Goal: Answer question/provide support

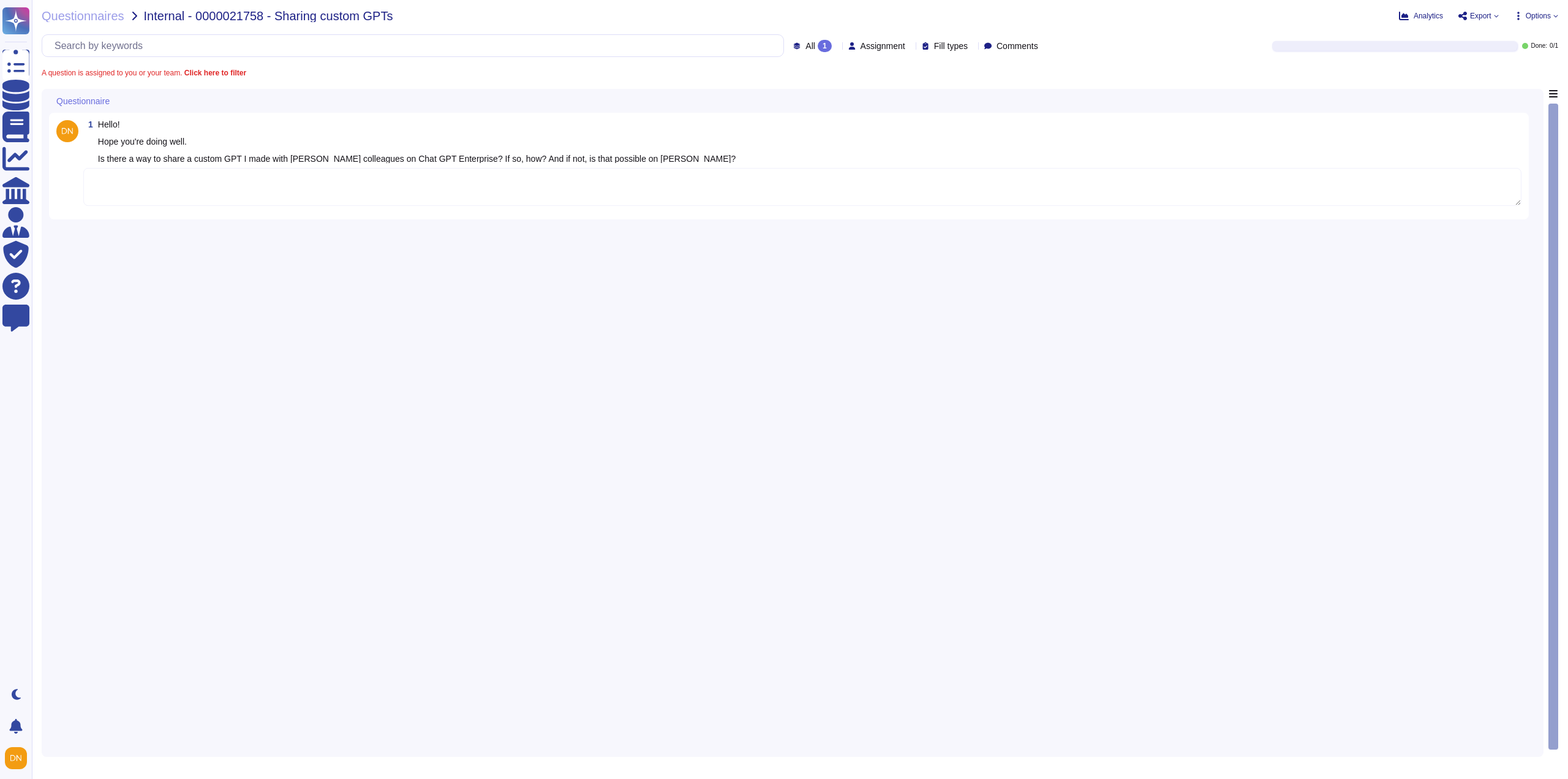
click at [346, 201] on textarea at bounding box center [802, 187] width 1438 height 38
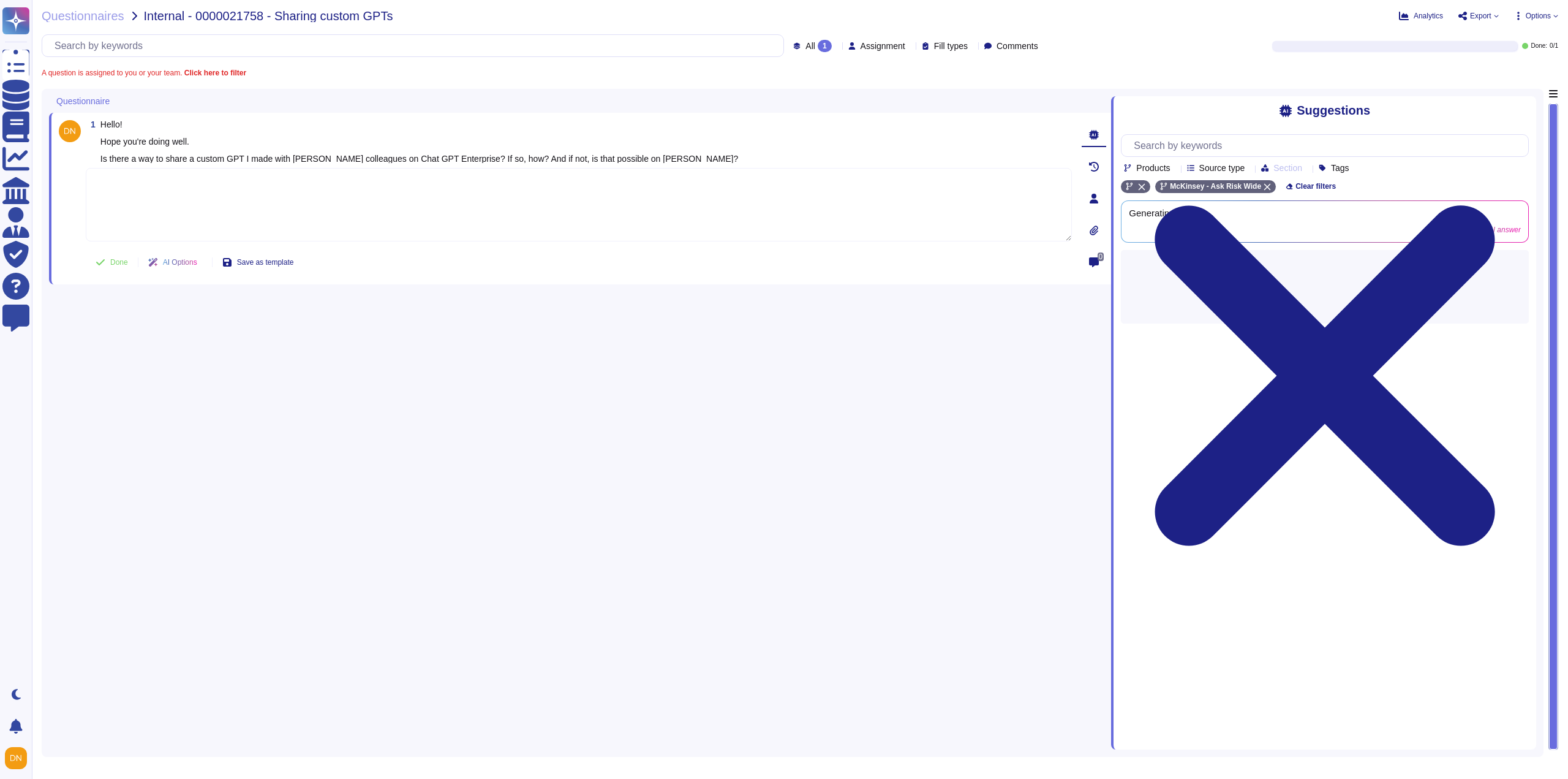
paste textarea "For your awareness, I am sharing with you Gen AI Safe Use Guidelines and FAQ - …"
click at [125, 266] on span "Done" at bounding box center [119, 262] width 18 height 8
click at [118, 264] on div "1 Hello! Hope you're doing well. Is there a way to share a custom GPT I made wi…" at bounding box center [580, 198] width 1062 height 172
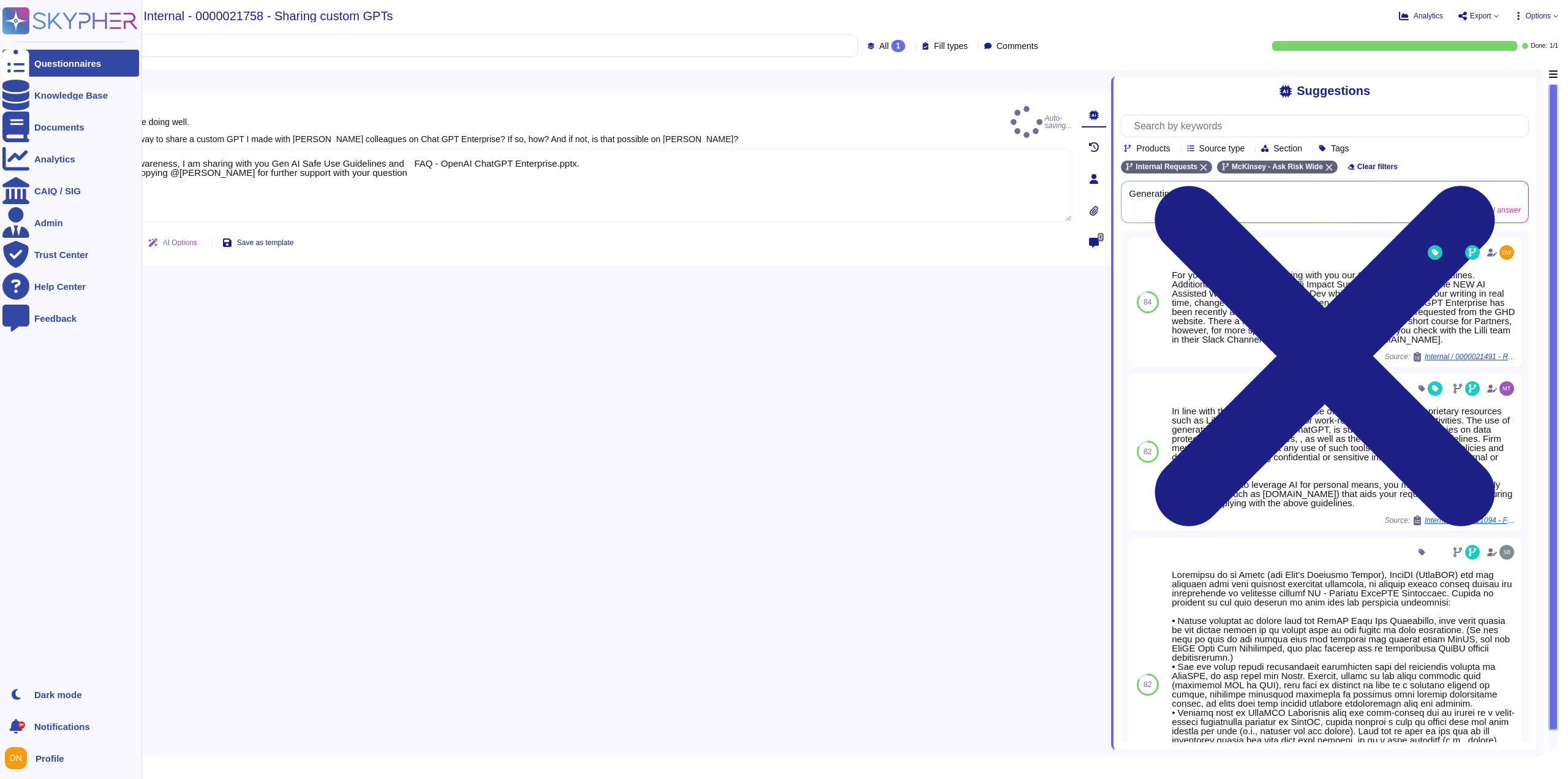
type textarea "For your awareness, I am sharing with you Gen AI Safe Use Guidelines and FAQ - …"
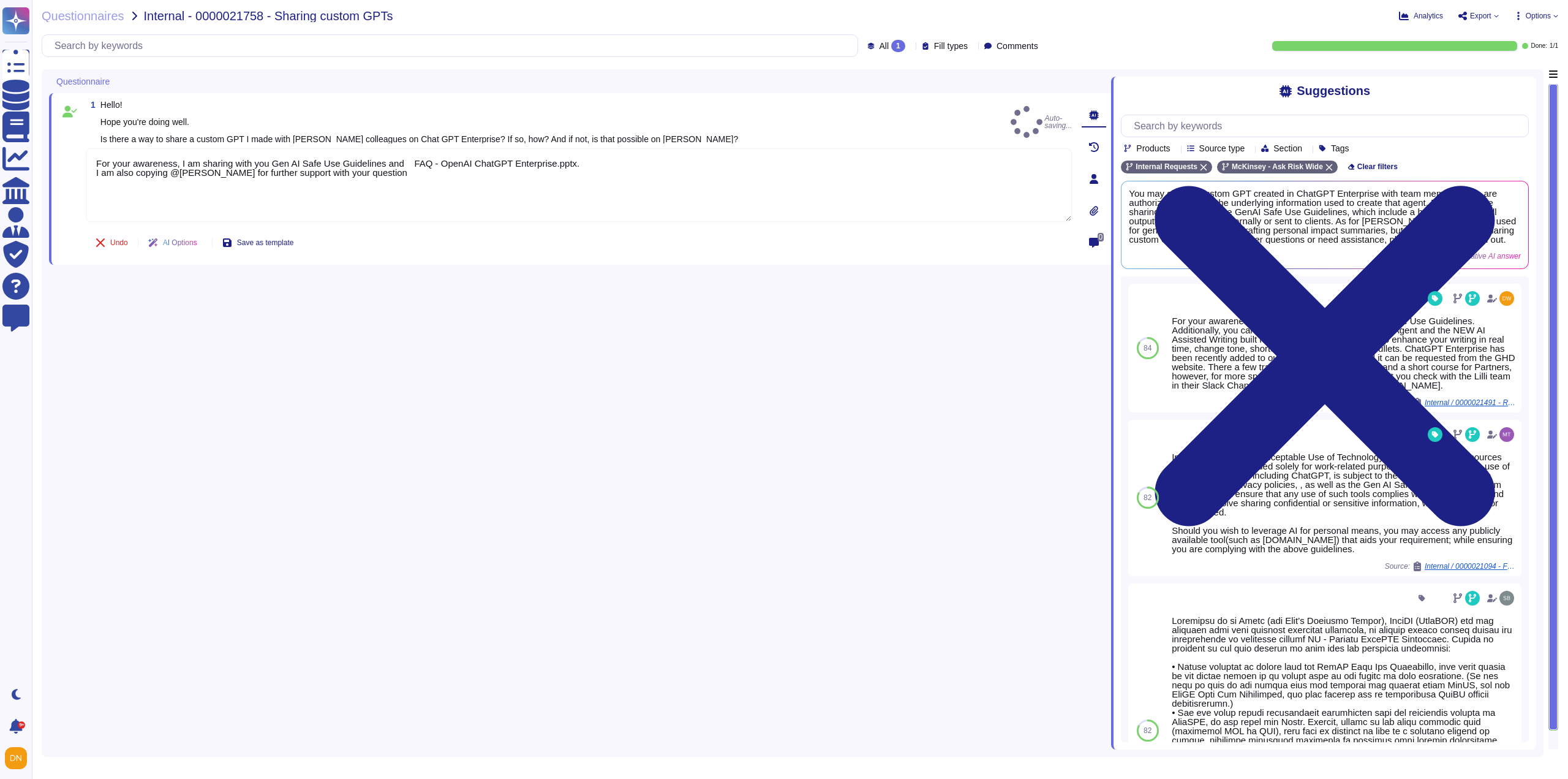
drag, startPoint x: 17, startPoint y: 65, endPoint x: 1409, endPoint y: 1, distance: 1393.5
click at [17, 65] on icon at bounding box center [16, 63] width 27 height 36
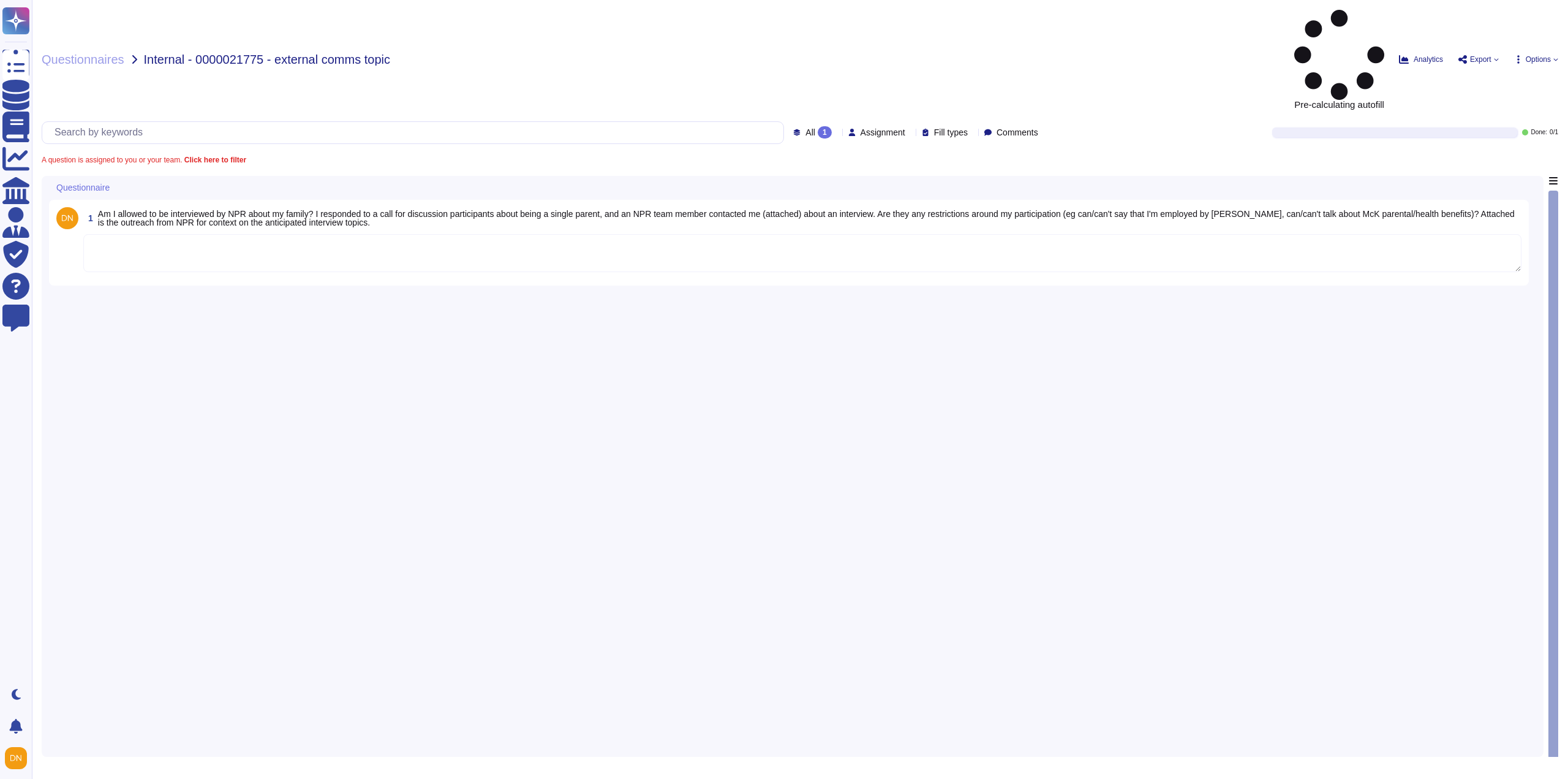
click at [694, 234] on textarea at bounding box center [802, 253] width 1438 height 38
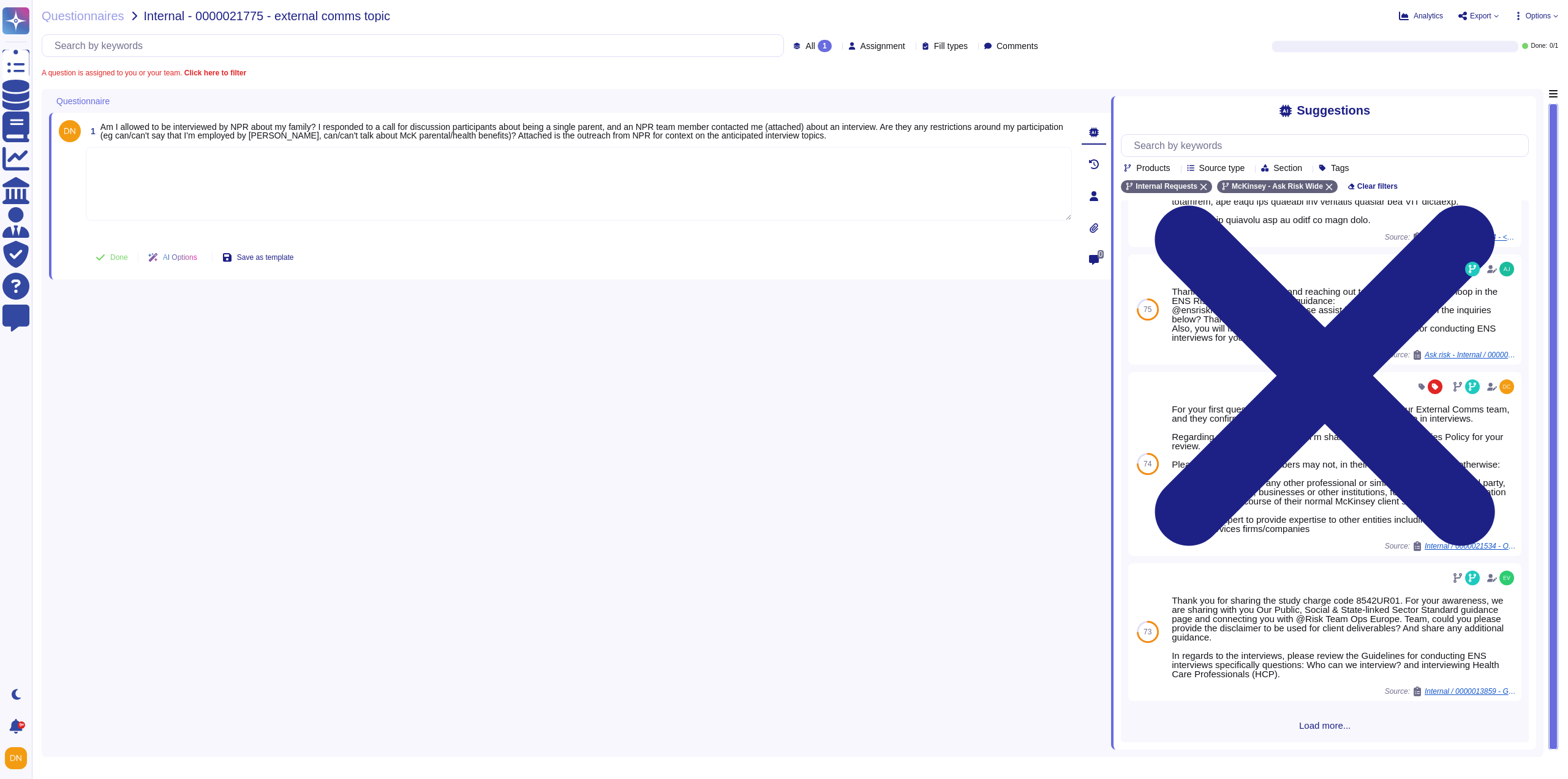
scroll to position [356, 0]
